Goal: Transaction & Acquisition: Purchase product/service

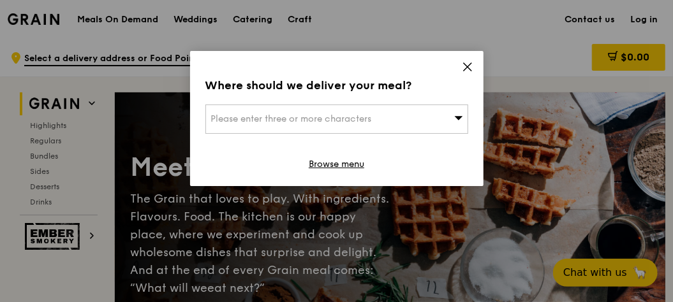
click at [467, 68] on icon at bounding box center [467, 67] width 8 height 8
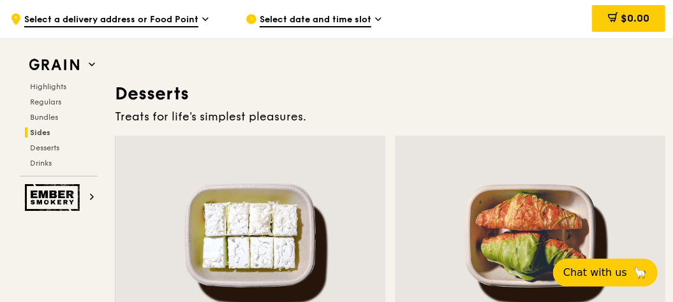
scroll to position [3483, 0]
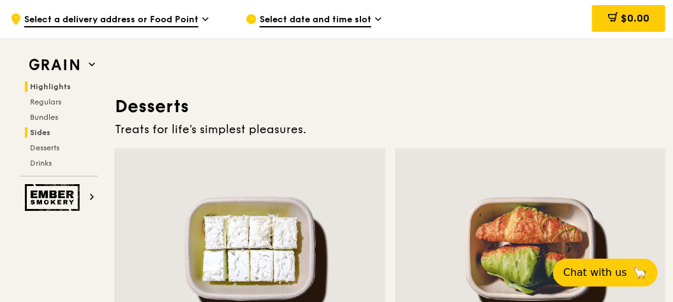
click at [57, 89] on span "Highlights" at bounding box center [50, 86] width 41 height 9
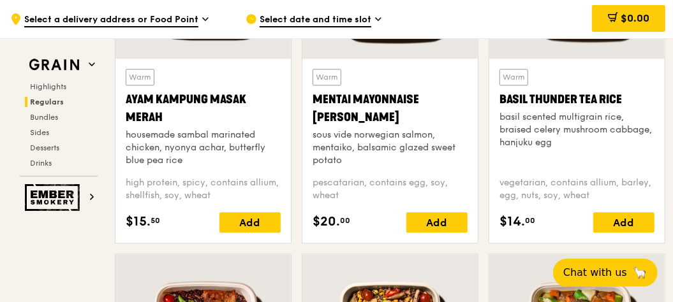
scroll to position [1197, 0]
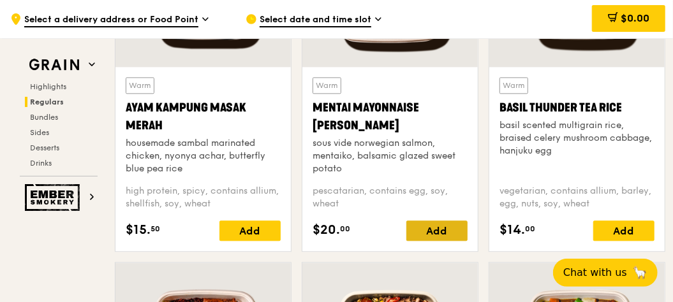
click at [425, 236] on div "Add" at bounding box center [436, 231] width 61 height 20
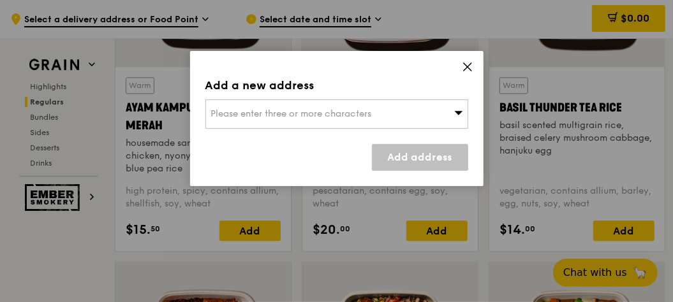
click at [379, 116] on div "Please enter three or more characters" at bounding box center [336, 113] width 263 height 29
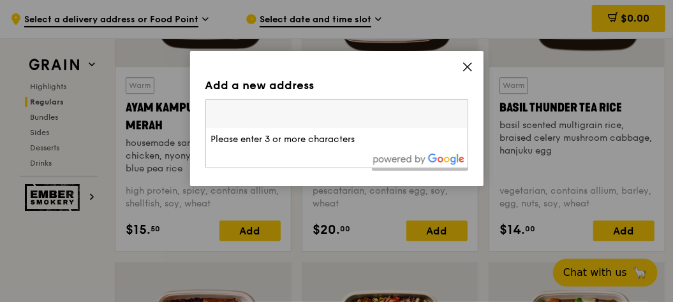
click at [469, 57] on div "Add a new address Please enter three or more characters Please enter 3 or more …" at bounding box center [336, 118] width 293 height 135
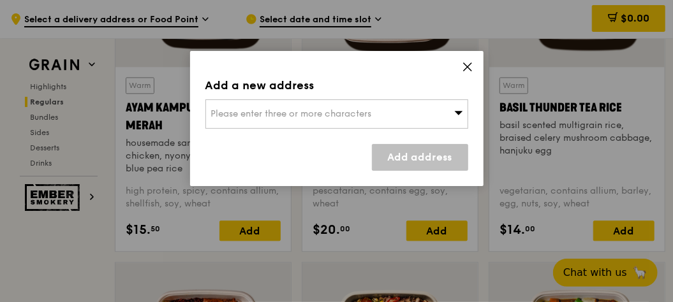
click at [469, 68] on icon at bounding box center [467, 66] width 11 height 11
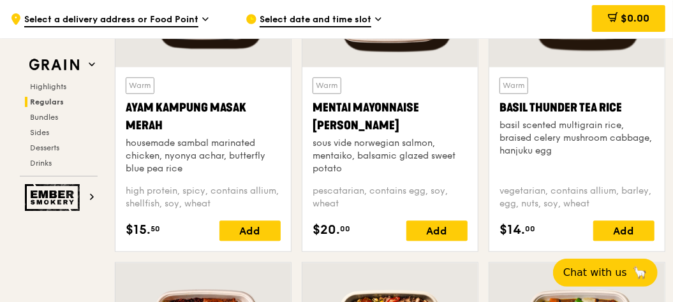
click at [374, 102] on div "Mentai Mayonnaise [PERSON_NAME]" at bounding box center [389, 117] width 155 height 36
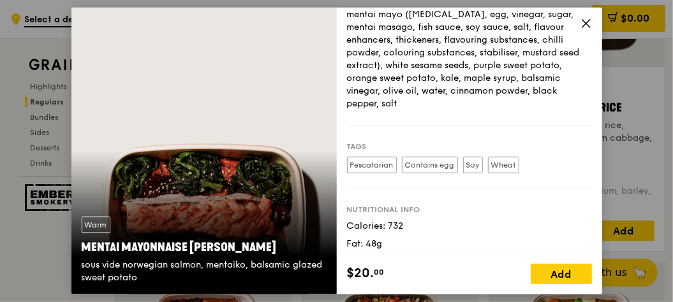
scroll to position [174, 0]
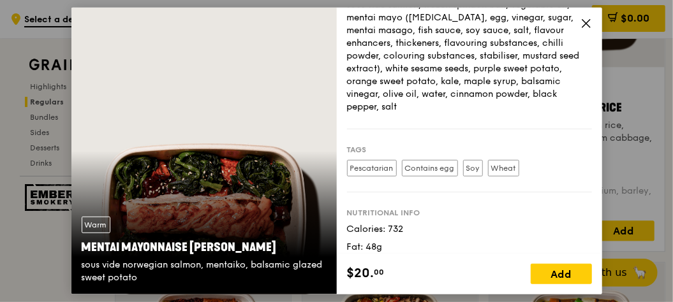
click at [589, 25] on icon at bounding box center [585, 23] width 11 height 11
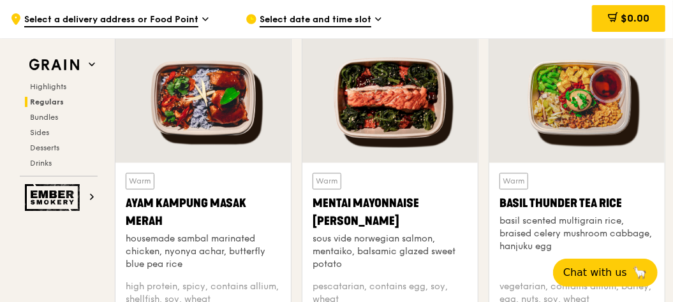
scroll to position [1085, 0]
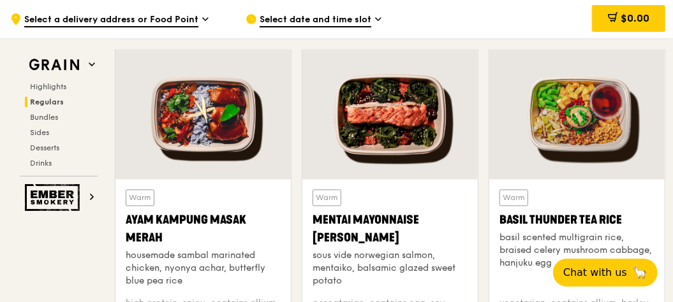
drag, startPoint x: 672, startPoint y: 64, endPoint x: 673, endPoint y: 51, distance: 12.8
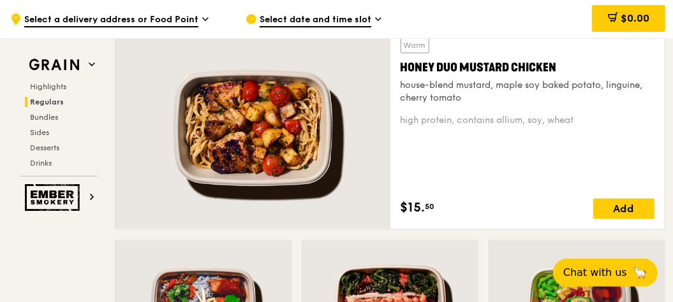
scroll to position [815, 0]
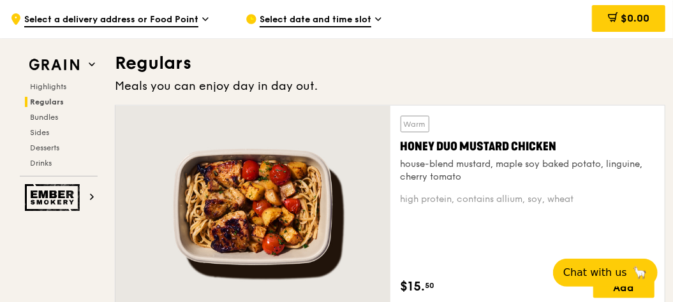
click at [328, 175] on div at bounding box center [252, 207] width 275 height 203
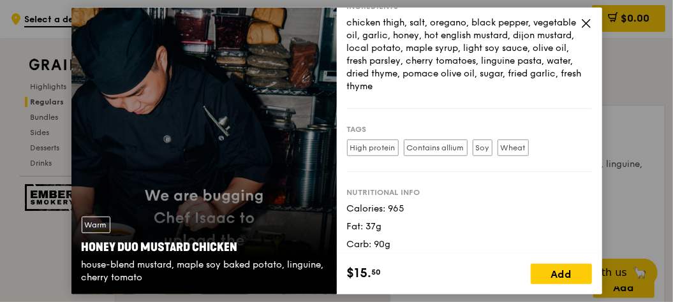
scroll to position [0, 0]
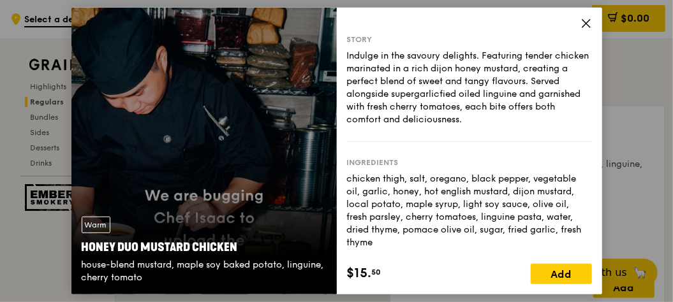
click at [586, 22] on icon at bounding box center [585, 23] width 11 height 11
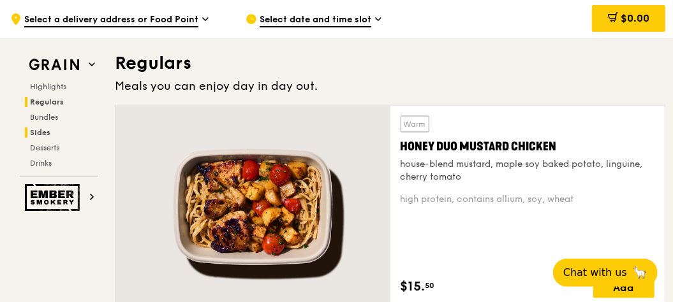
click at [46, 133] on span "Sides" at bounding box center [40, 132] width 20 height 9
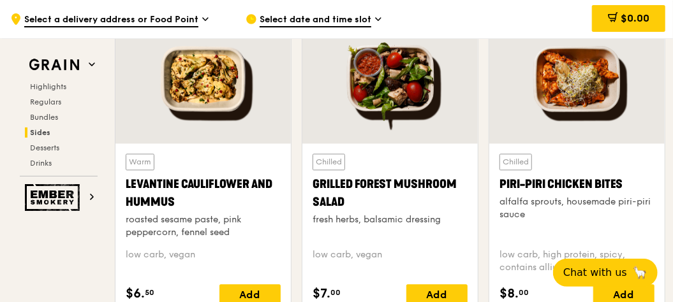
scroll to position [3209, 0]
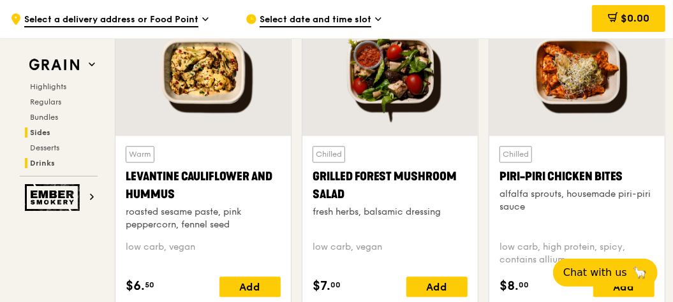
click at [40, 160] on span "Drinks" at bounding box center [42, 163] width 25 height 9
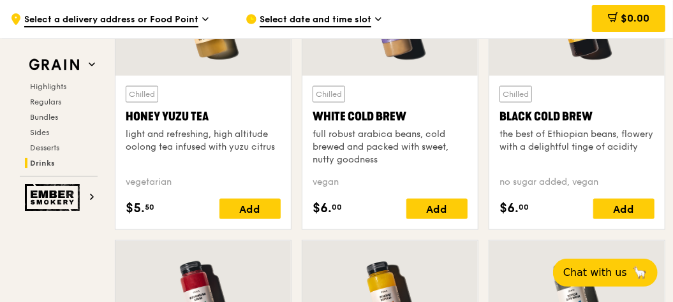
scroll to position [4702, 0]
